Goal: Task Accomplishment & Management: Manage account settings

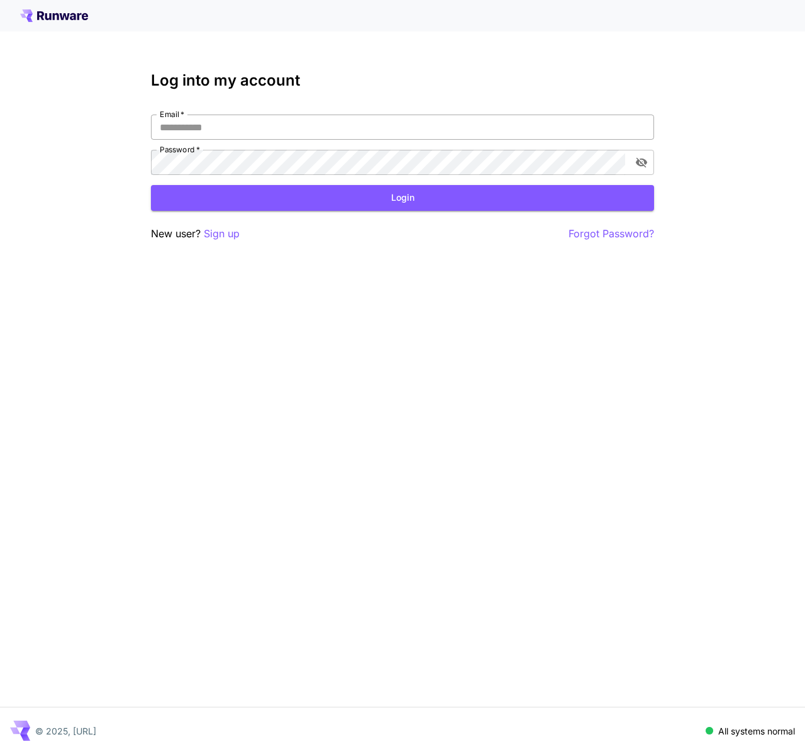
drag, startPoint x: 333, startPoint y: 113, endPoint x: 334, endPoint y: 127, distance: 14.5
click at [334, 127] on div "Log into my account Email   * Email   * Password   * Password   * Login New use…" at bounding box center [402, 157] width 503 height 170
click at [334, 127] on input "Email   *" at bounding box center [402, 126] width 503 height 25
type input "*"
type input "**********"
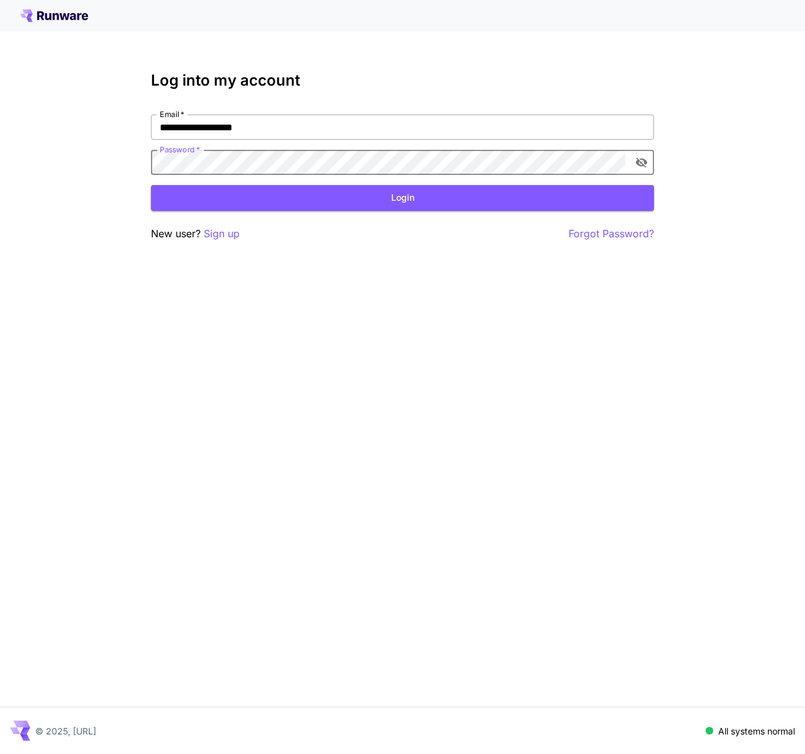
click button "Login" at bounding box center [402, 198] width 503 height 26
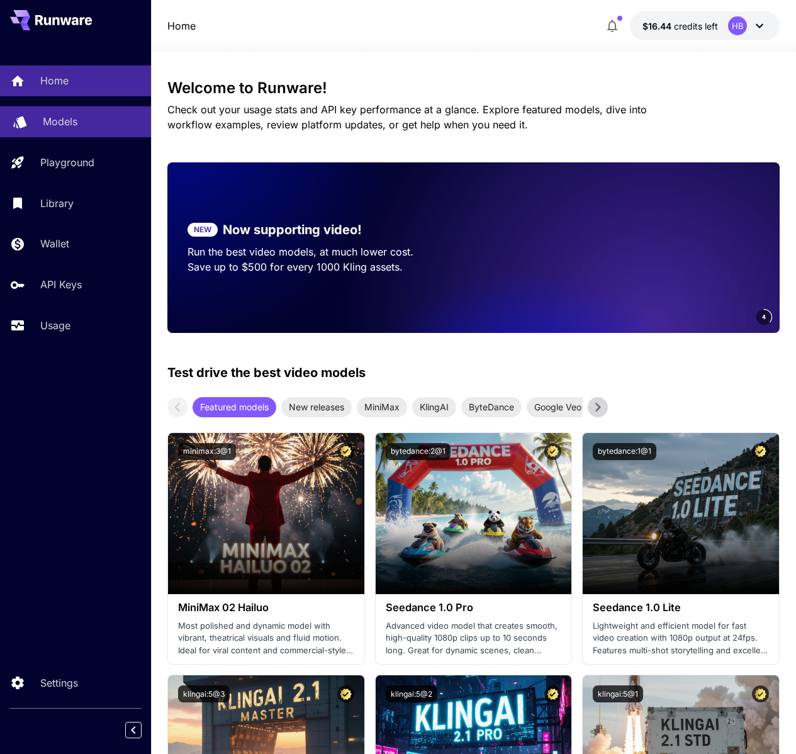
click at [69, 126] on p "Models" at bounding box center [60, 121] width 35 height 15
